Goal: Find specific page/section: Find specific page/section

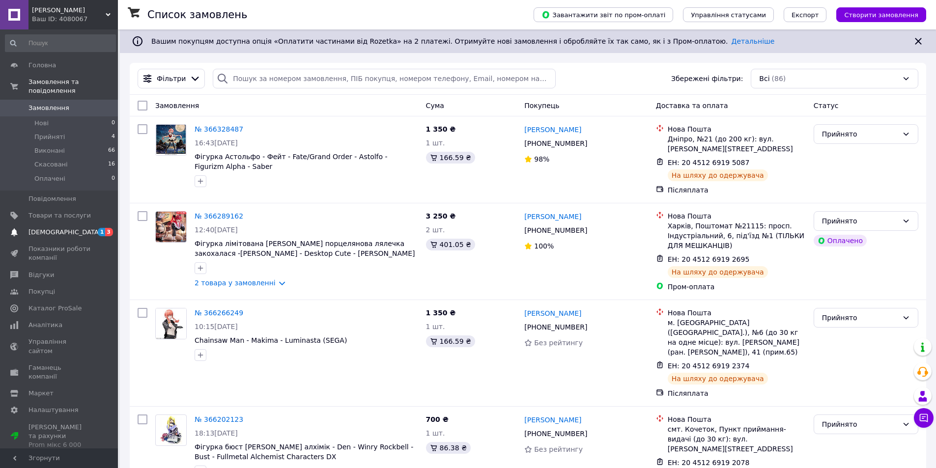
click at [79, 228] on span "[DEMOGRAPHIC_DATA]" at bounding box center [60, 232] width 62 height 9
